Goal: Transaction & Acquisition: Subscribe to service/newsletter

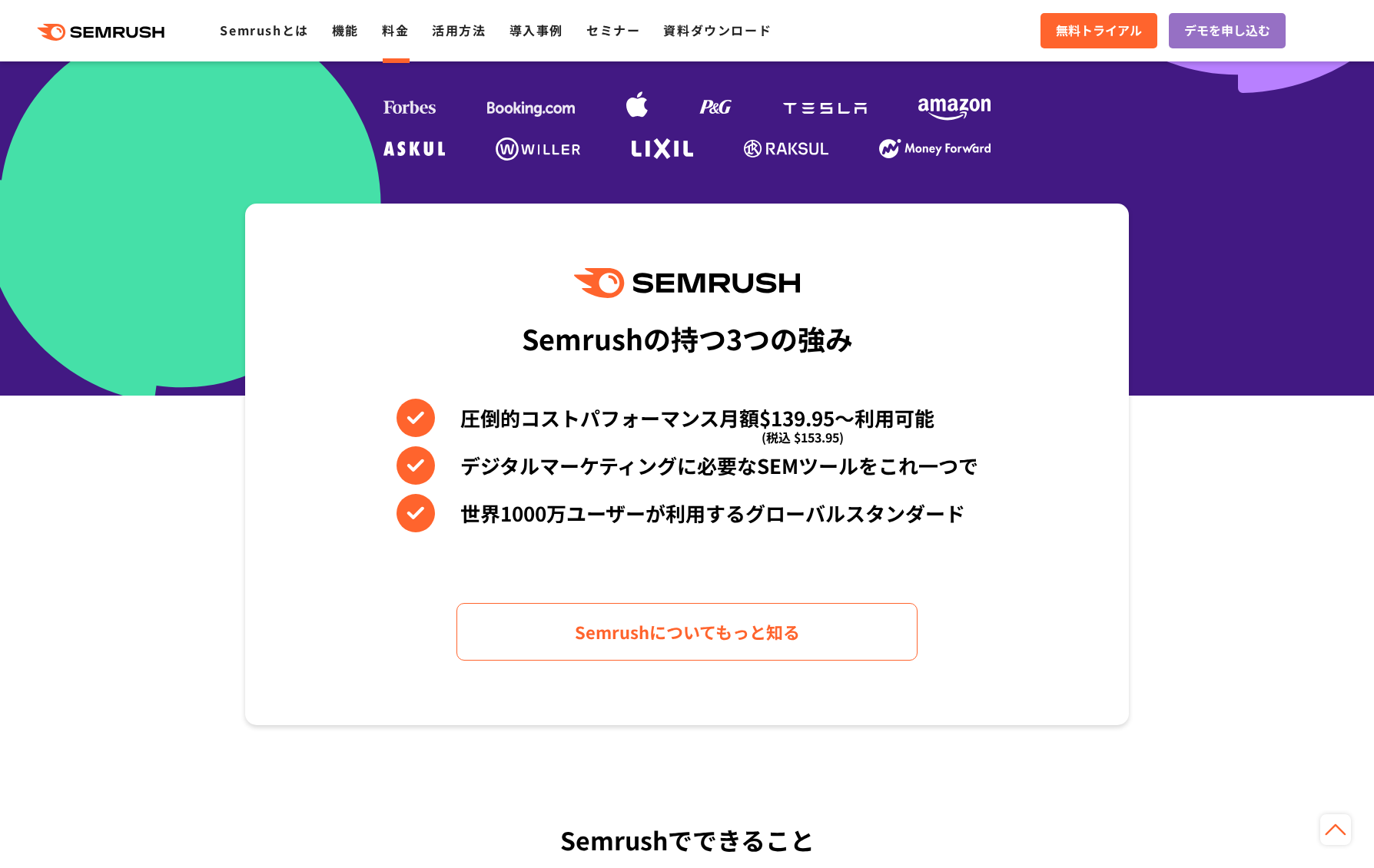
click at [398, 29] on link "料金" at bounding box center [396, 30] width 27 height 18
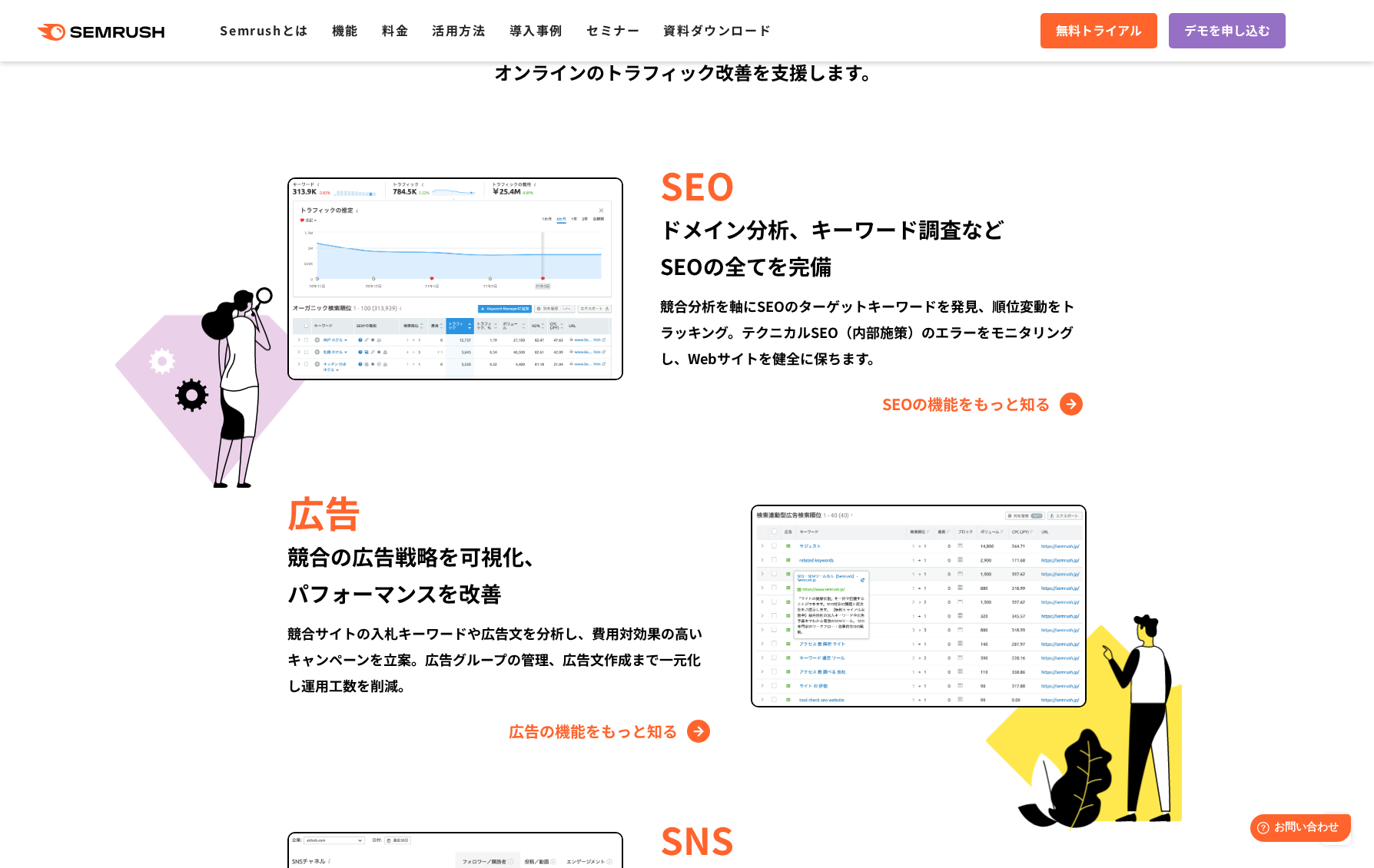
drag, startPoint x: 196, startPoint y: 821, endPoint x: 230, endPoint y: 779, distance: 54.0
click at [195, 821] on section "Semrushでできること SEO、広告、SNSなどデジタルマーケティングのあらゆる領域を網羅。 競合サイトの調査・分析、順位変動のトラッキングなどを一元化し…" at bounding box center [687, 571] width 1374 height 1534
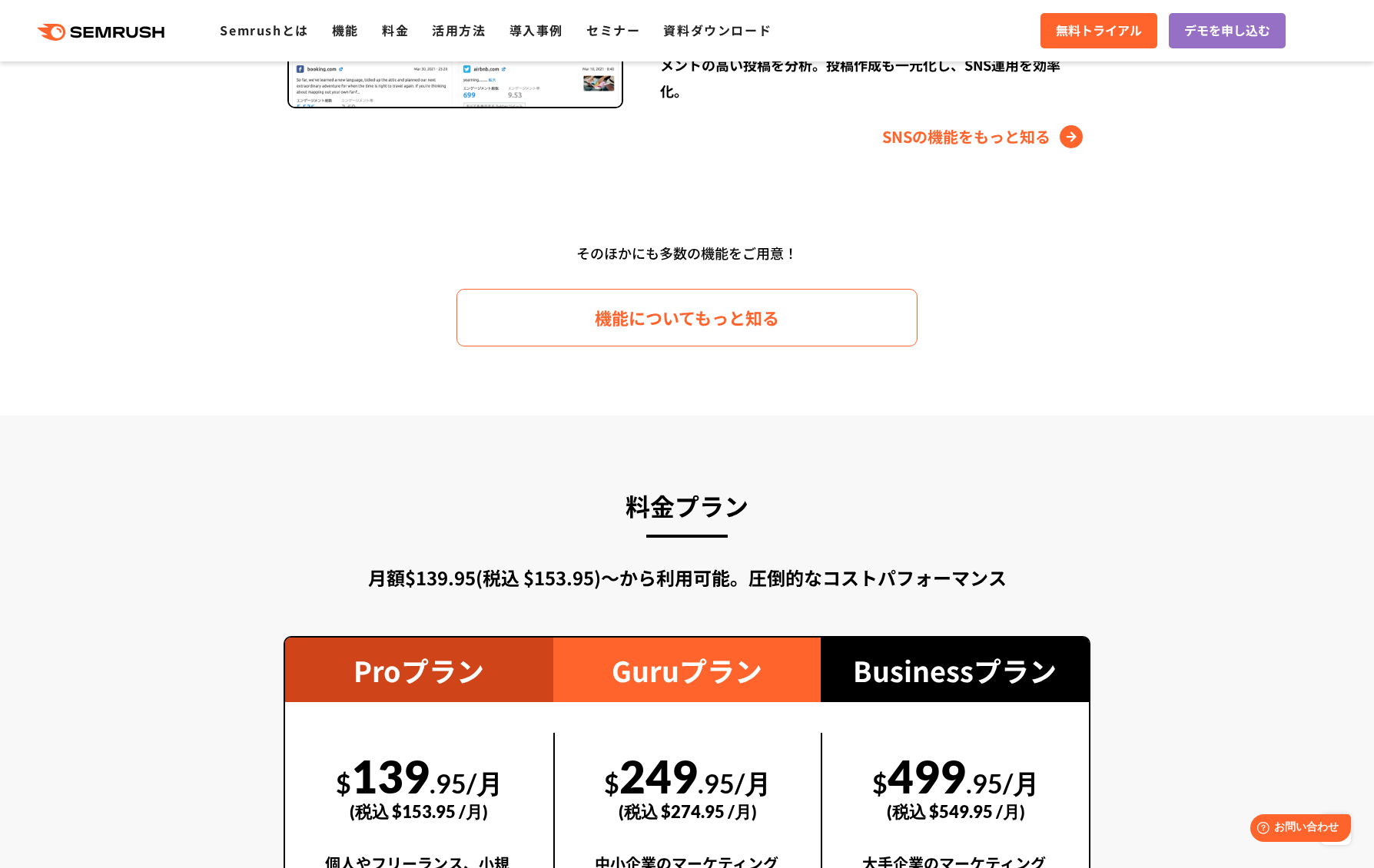
scroll to position [2458, 0]
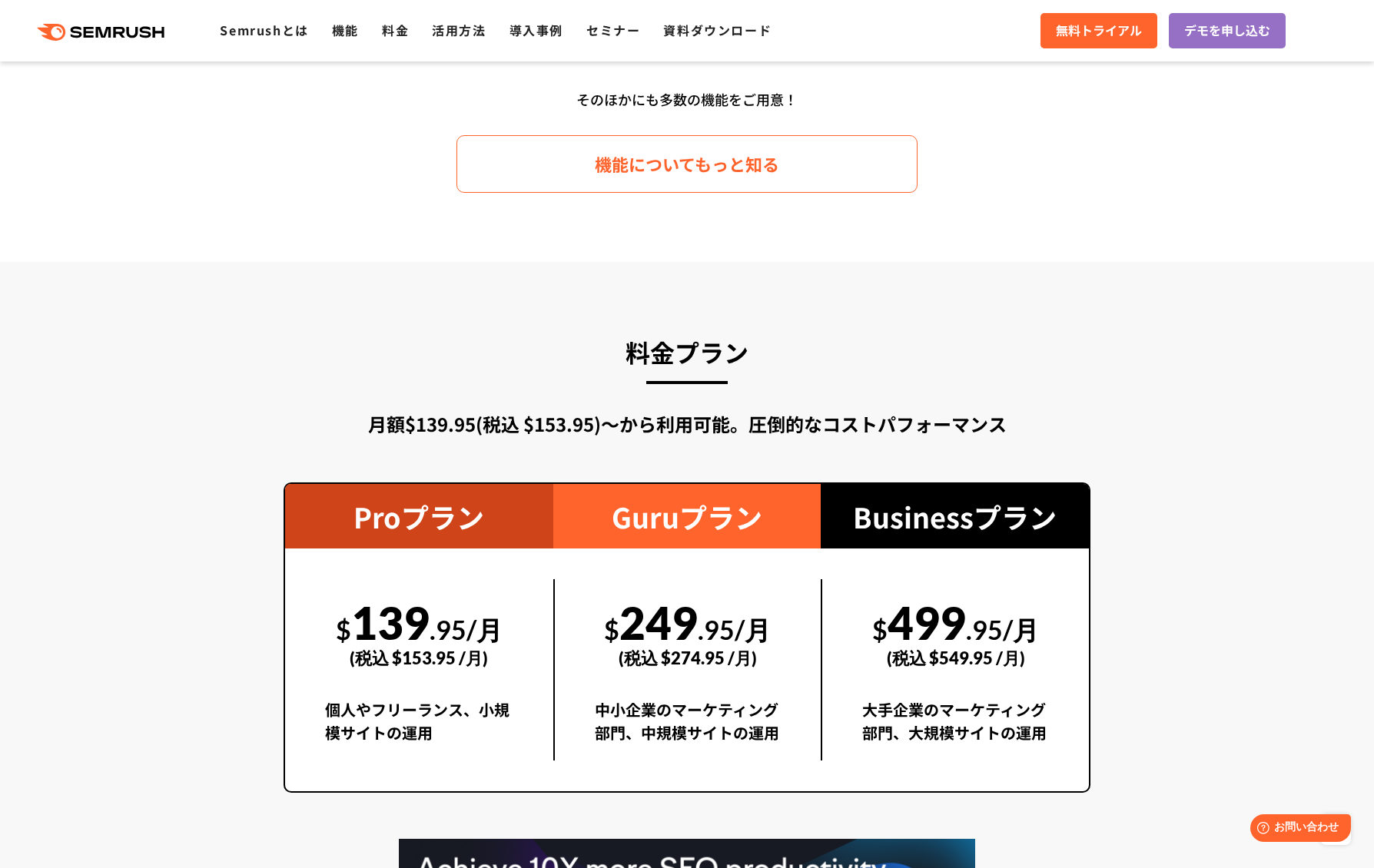
click at [413, 832] on div "料金プラン 月額$139.95(税込 $153.95)〜から利用可能。圧倒的なコストパフォーマンス Proプラン $ 139 .95/月 (税込 $153.9…" at bounding box center [687, 691] width 807 height 721
drag, startPoint x: 364, startPoint y: 850, endPoint x: 379, endPoint y: 823, distance: 30.9
click at [364, 850] on div "料金プラン 月額$139.95(税込 $153.95)〜から利用可能。圧倒的なコストパフォーマンス Proプラン $ 139 .95/月 (税込 $153.9…" at bounding box center [687, 691] width 807 height 721
click at [334, 840] on div "料金プラン 月額$139.95(税込 $153.95)〜から利用可能。圧倒的なコストパフォーマンス Proプラン $ 139 .95/月 (税込 $153.9…" at bounding box center [687, 691] width 807 height 721
